Goal: Find specific page/section: Find specific page/section

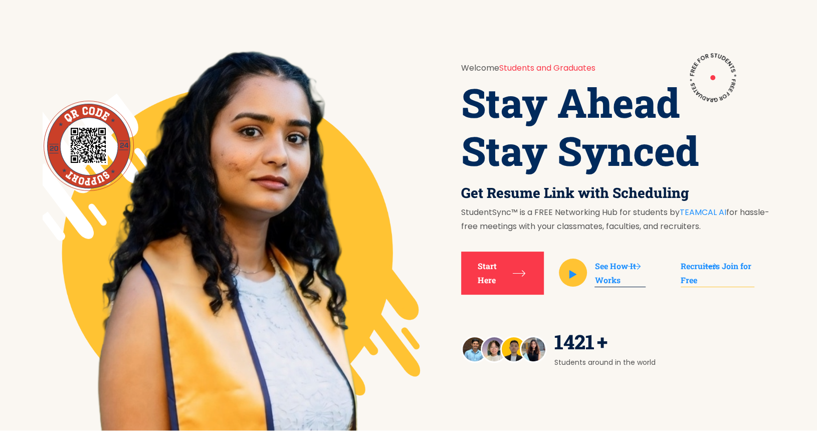
click at [54, 152] on div at bounding box center [88, 145] width 91 height 47
click at [75, 148] on img at bounding box center [88, 145] width 49 height 47
